Goal: Transaction & Acquisition: Purchase product/service

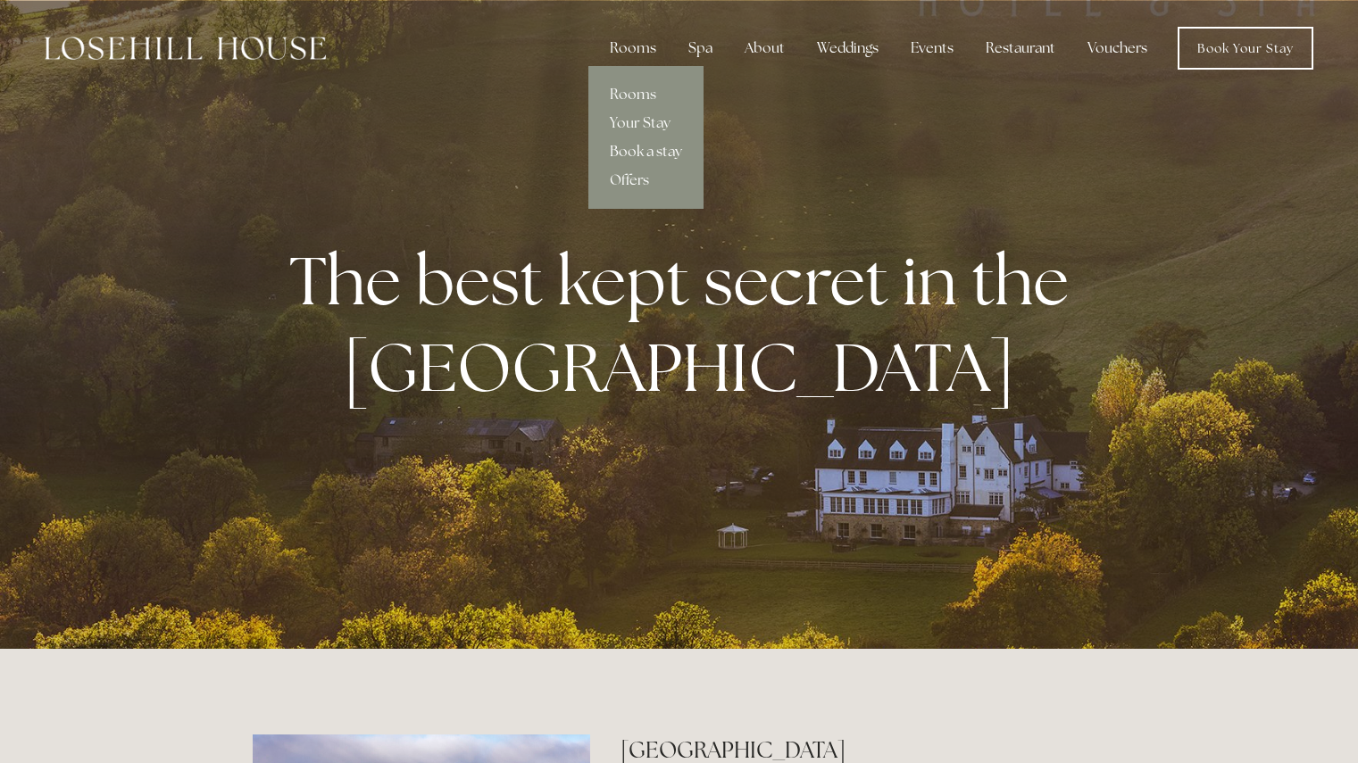
click at [664, 144] on link "Book a stay" at bounding box center [645, 151] width 115 height 29
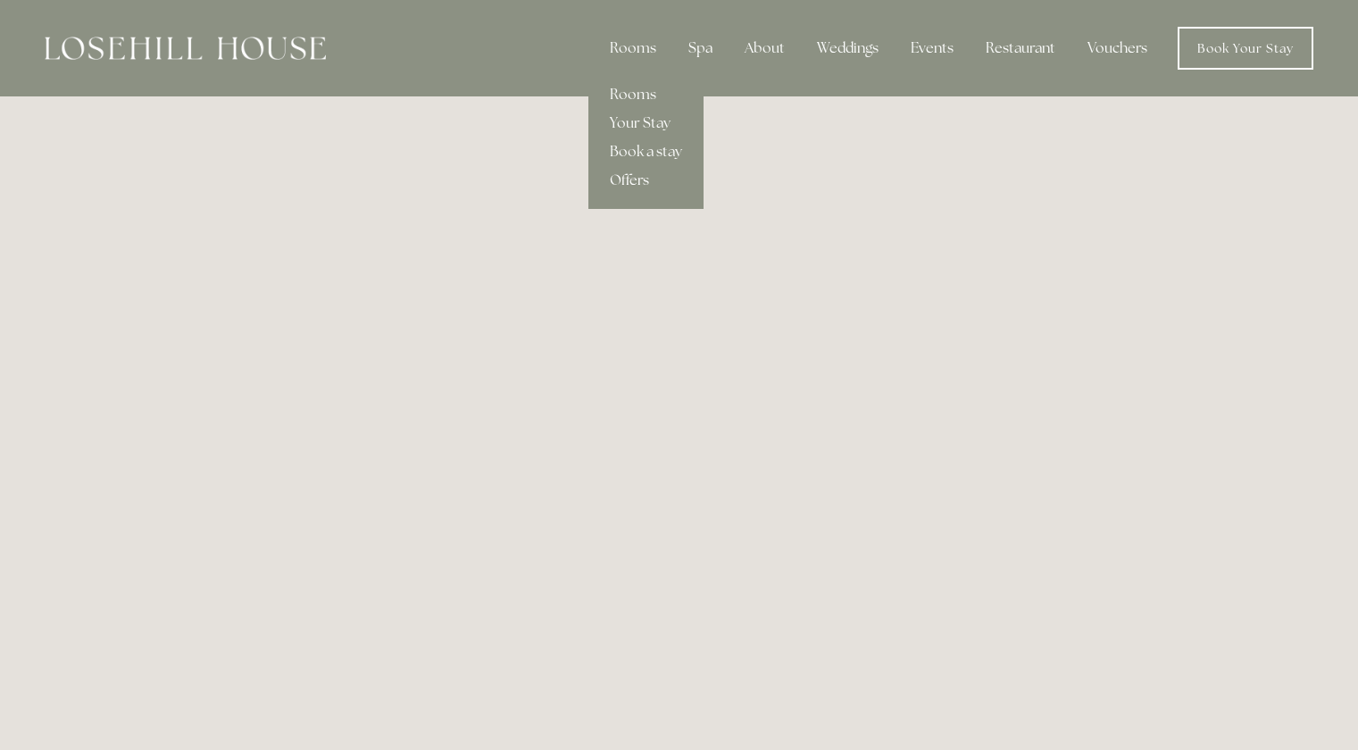
click at [646, 180] on link "Offers" at bounding box center [645, 180] width 115 height 29
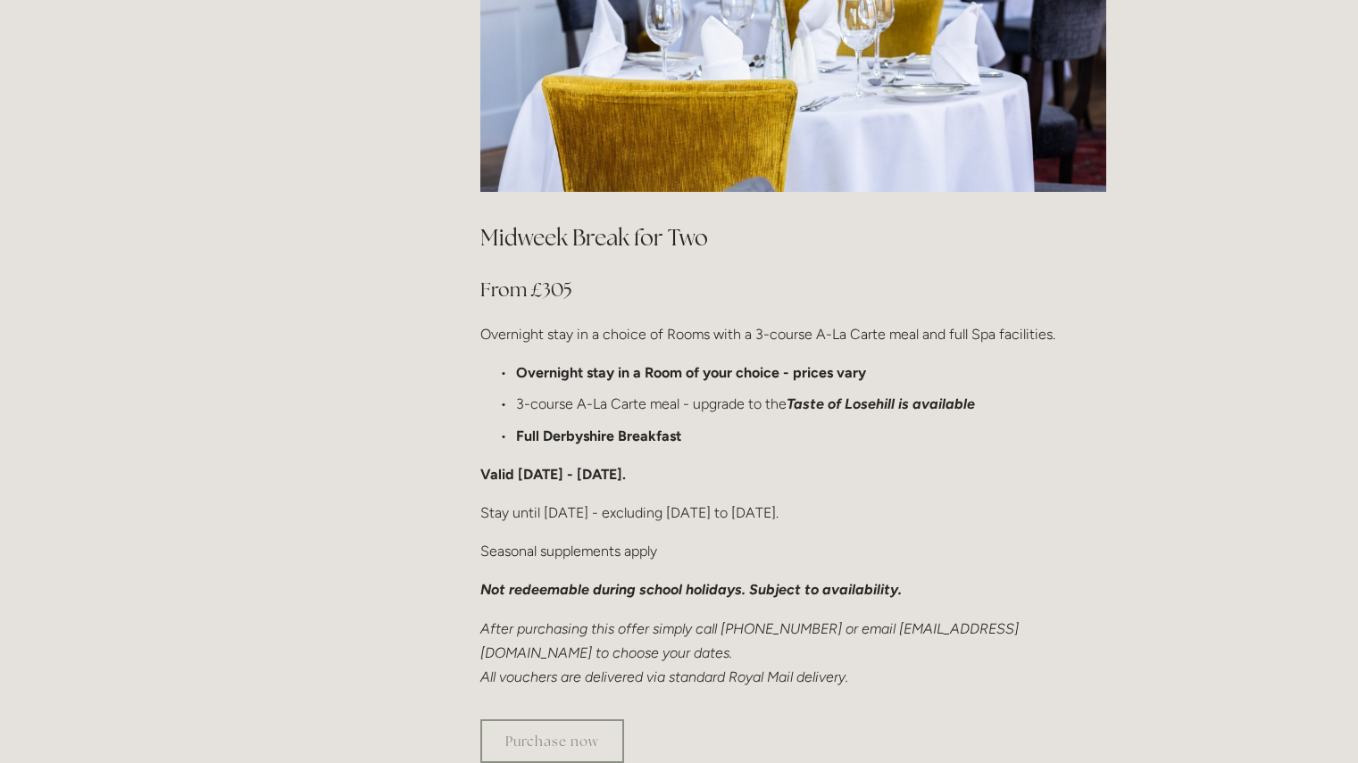
scroll to position [1093, 0]
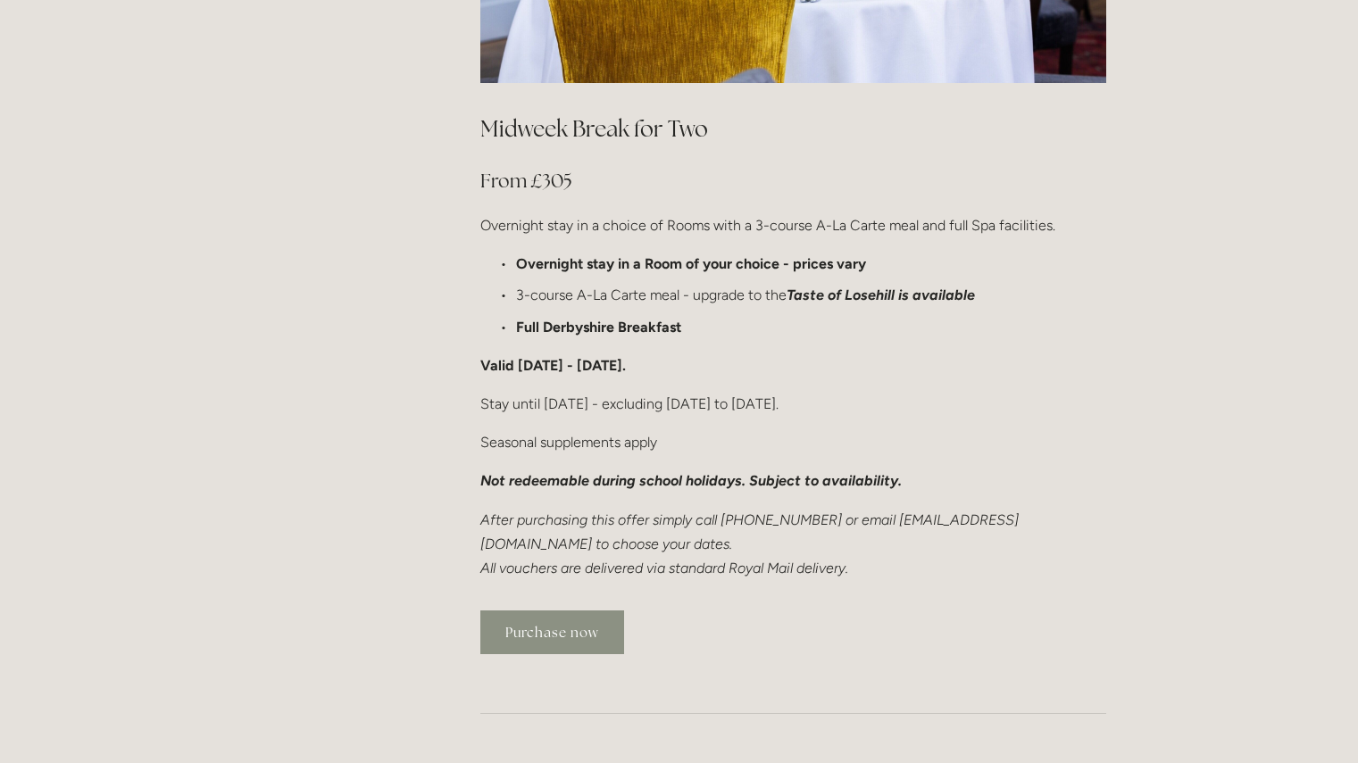
click at [565, 611] on link "Purchase now" at bounding box center [552, 633] width 144 height 44
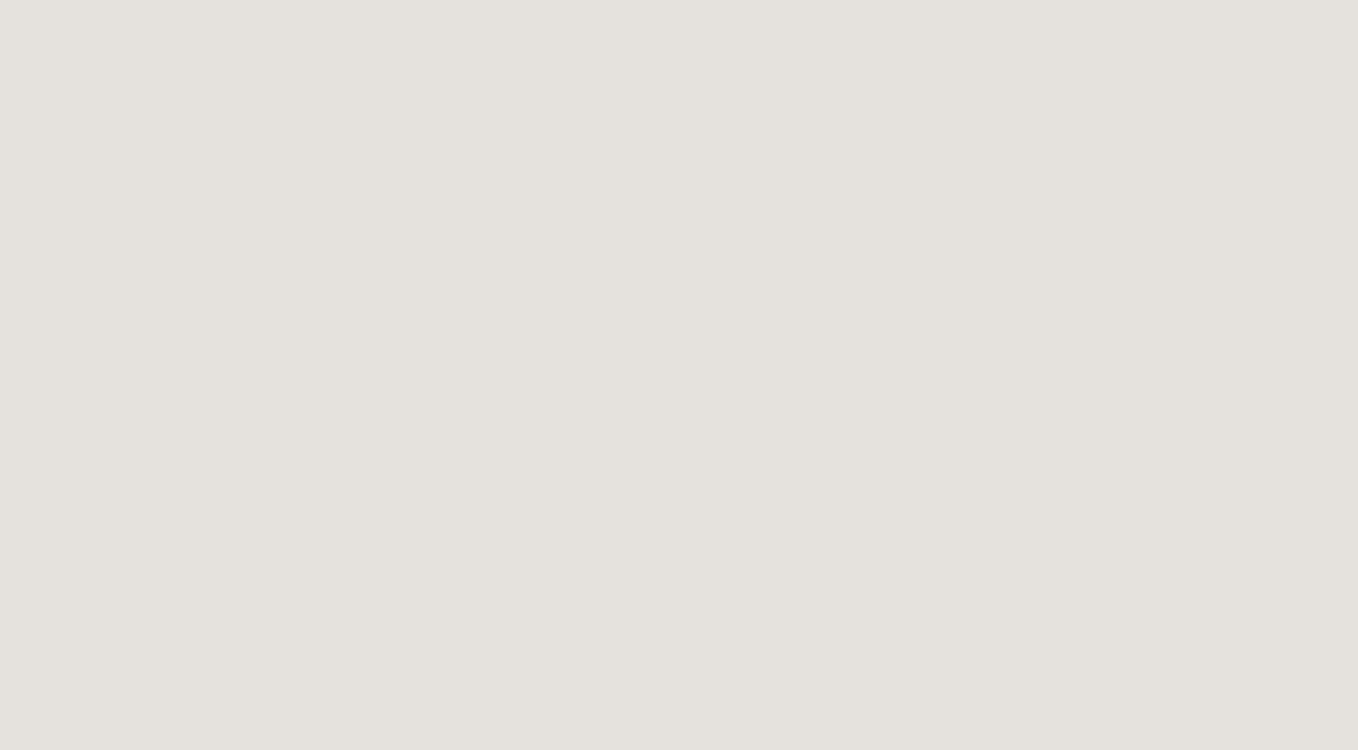
scroll to position [443, 0]
